Goal: Task Accomplishment & Management: Use online tool/utility

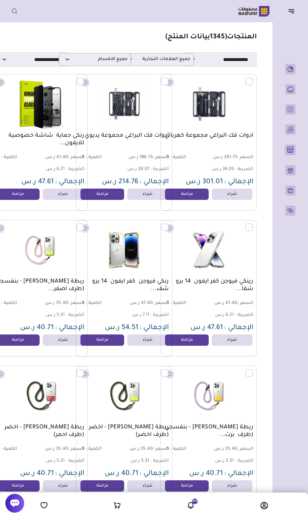
scroll to position [0, -8]
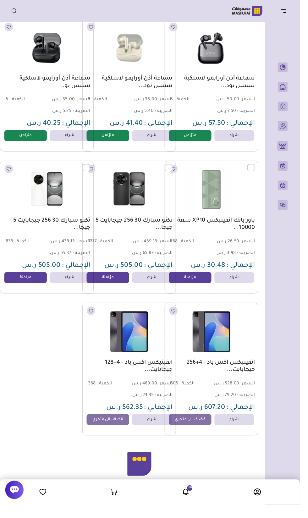
scroll to position [3555, -8]
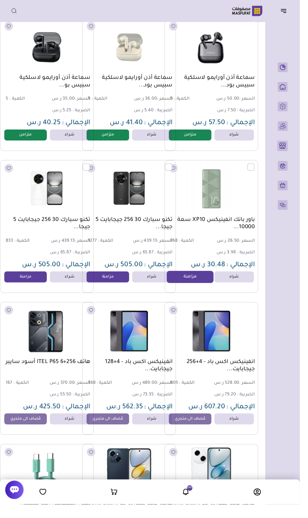
click at [195, 286] on link "مزامنة" at bounding box center [195, 284] width 48 height 13
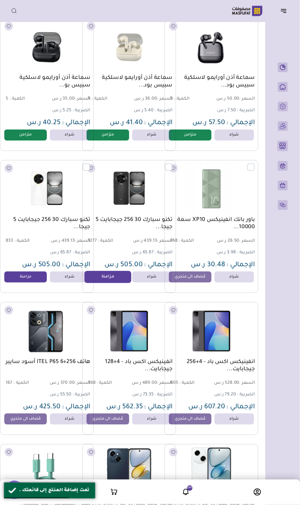
click at [112, 284] on link "مزامنة" at bounding box center [111, 284] width 48 height 13
click at [29, 284] on link "مزامنة" at bounding box center [26, 284] width 48 height 13
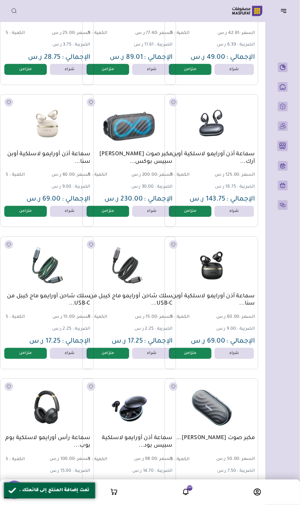
scroll to position [2689, -8]
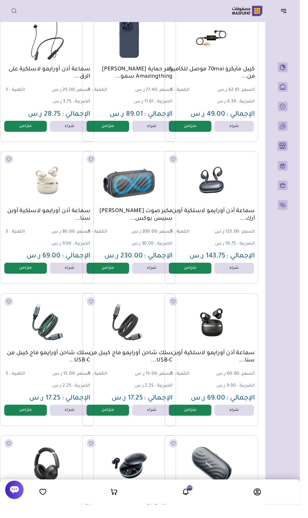
click at [293, 14] on icon "button" at bounding box center [291, 11] width 8 height 8
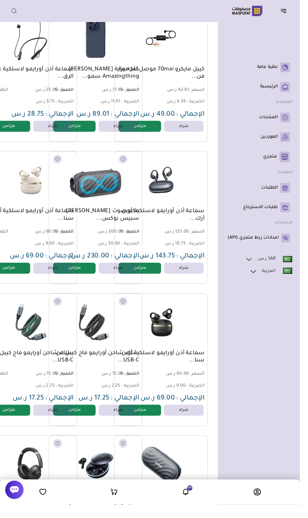
scroll to position [2689, -25]
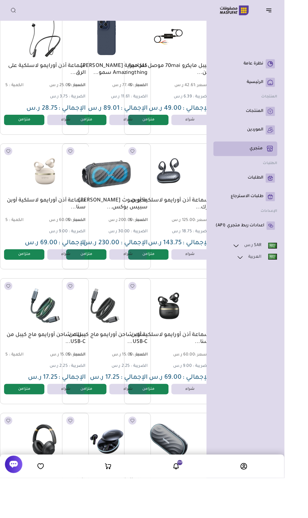
click at [285, 167] on link "متجري ( 0 )" at bounding box center [266, 161] width 64 height 11
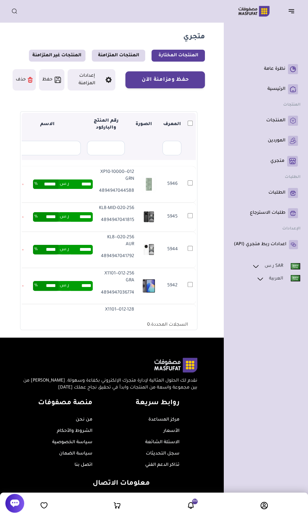
click at [194, 186] on td "5946" at bounding box center [189, 184] width 11 height 36
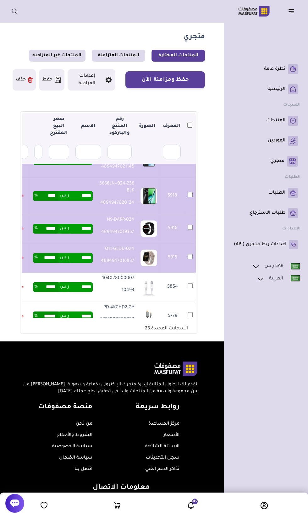
scroll to position [820, 0]
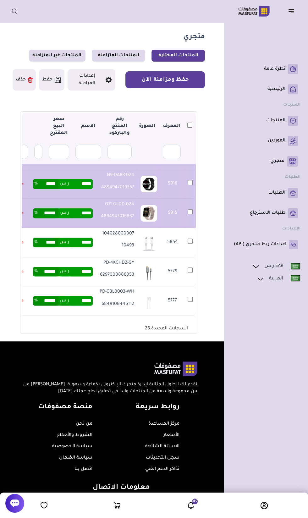
click at [181, 77] on button "حفظ ومزامنة الآن" at bounding box center [164, 79] width 79 height 17
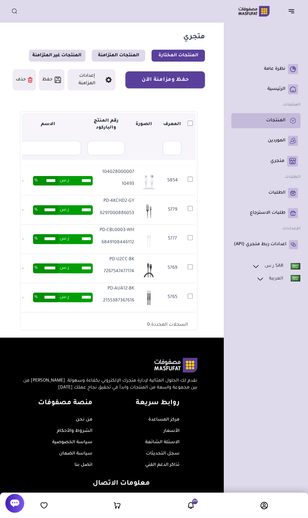
click at [292, 121] on icon at bounding box center [292, 121] width 5 height 6
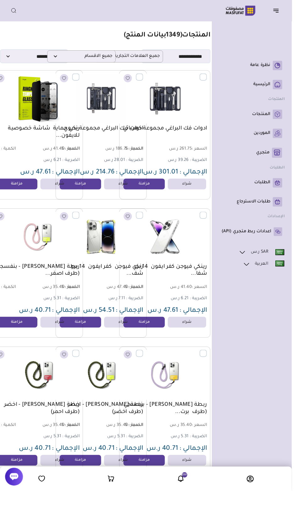
scroll to position [0, -25]
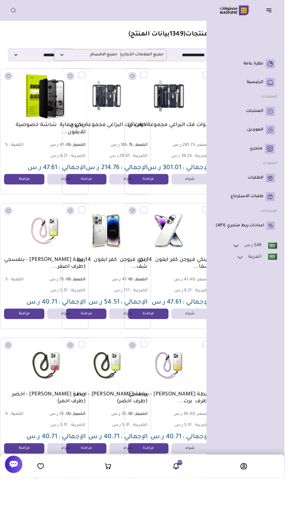
click at [285, 20] on header "باب الخير رقم المتجر : 1079" at bounding box center [154, 11] width 308 height 22
click at [288, 19] on header "باب الخير رقم المتجر : 1079" at bounding box center [154, 11] width 308 height 22
click at [297, 19] on header "باب الخير رقم المتجر : 1079" at bounding box center [154, 11] width 308 height 22
click at [291, 10] on icon "button" at bounding box center [291, 10] width 5 height 0
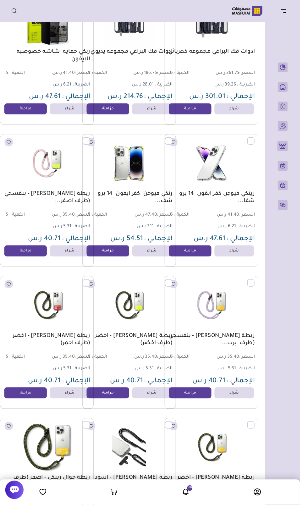
scroll to position [0, -8]
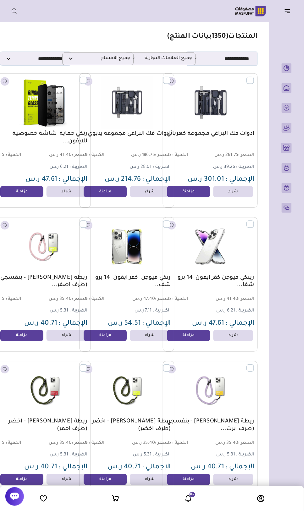
scroll to position [0, -8]
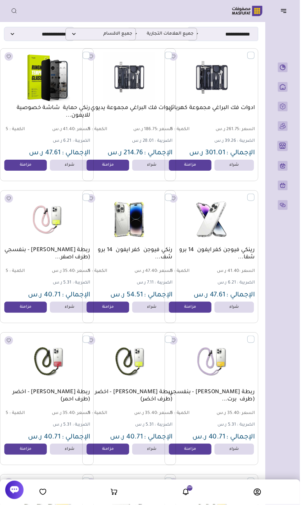
scroll to position [0, -8]
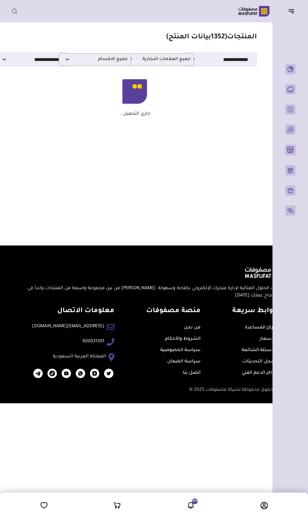
scroll to position [0, -4]
